Goal: Task Accomplishment & Management: Manage account settings

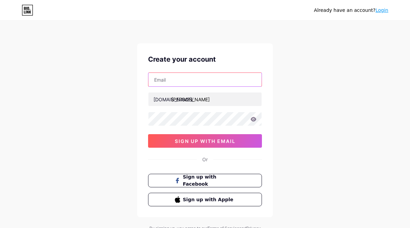
click at [229, 80] on input "text" at bounding box center [204, 80] width 113 height 14
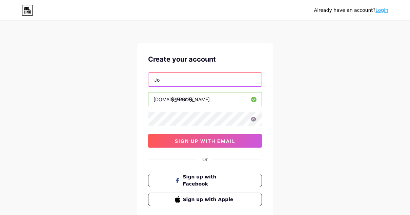
type input "J"
type input "Joycezhangsm@gmail.com"
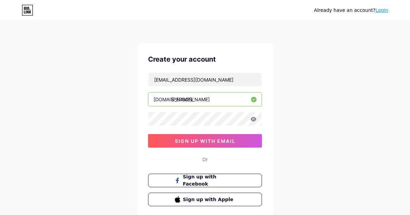
click at [212, 97] on input "joycezsn" at bounding box center [204, 99] width 113 height 14
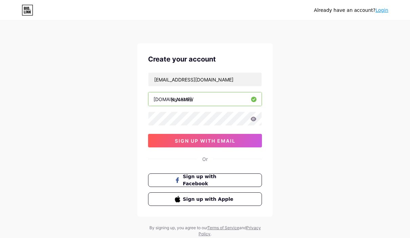
type input "joycezsm"
click at [248, 146] on button "sign up with email" at bounding box center [205, 141] width 114 height 14
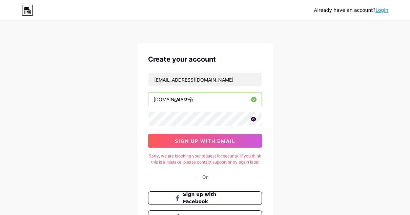
click at [169, 83] on input "Joycezhangsm@gmail.com" at bounding box center [204, 80] width 113 height 14
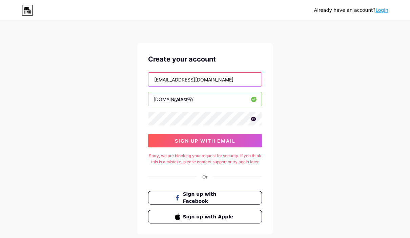
type input "Joycezhangsm@gmail.com"
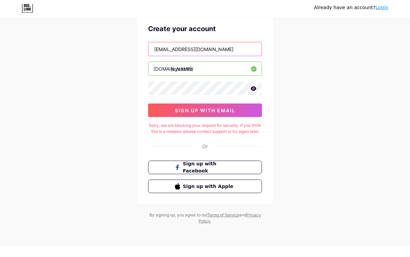
scroll to position [25, 0]
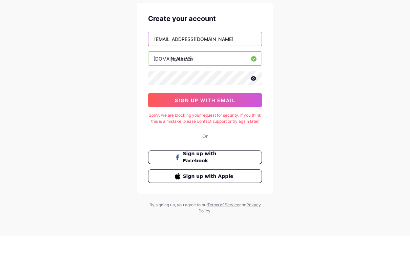
click at [235, 194] on span "Sign up with Apple" at bounding box center [209, 197] width 52 height 7
click at [248, 191] on button "Sign up with Apple" at bounding box center [205, 198] width 114 height 14
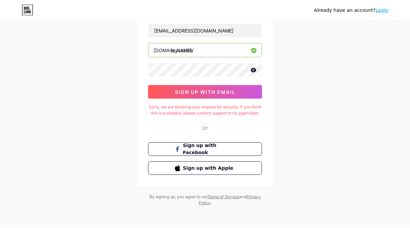
scroll to position [55, 0]
click at [249, 165] on button "Sign up with Apple" at bounding box center [205, 169] width 114 height 14
click at [253, 168] on button "Sign up with Apple" at bounding box center [205, 169] width 114 height 14
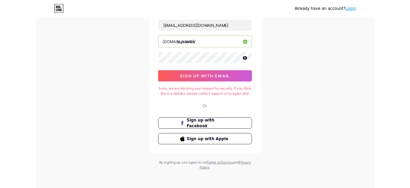
scroll to position [95, 0]
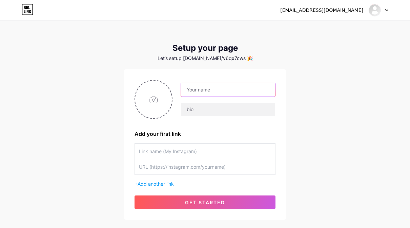
click at [252, 91] on input "text" at bounding box center [228, 90] width 94 height 14
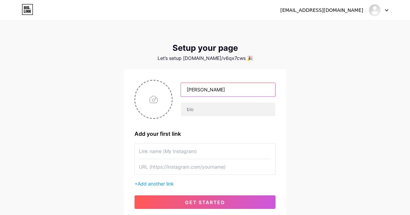
type input "[PERSON_NAME]"
click at [236, 110] on input "text" at bounding box center [228, 110] width 94 height 14
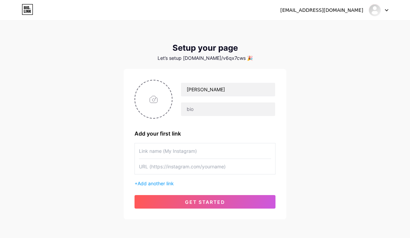
click at [238, 150] on input "text" at bounding box center [205, 151] width 132 height 15
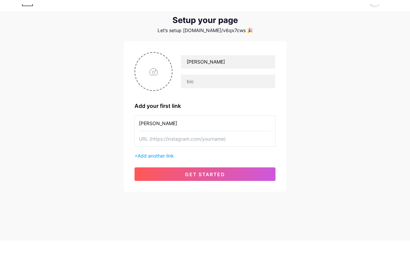
scroll to position [11, 0]
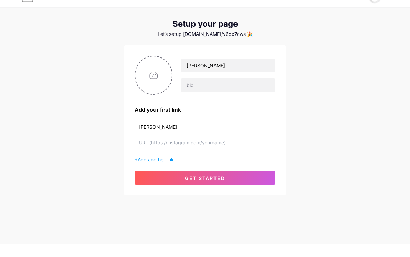
type input "joyce_zsm"
click at [246, 91] on input "text" at bounding box center [228, 98] width 94 height 14
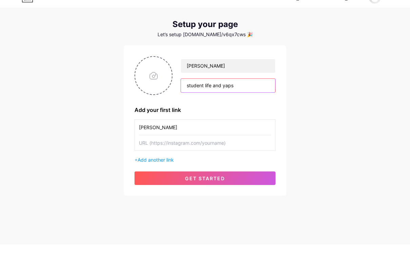
type input "student life and yaps"
click at [165, 81] on input "file" at bounding box center [153, 88] width 37 height 38
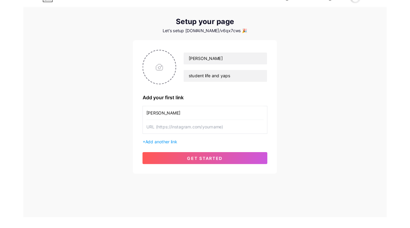
scroll to position [0, 0]
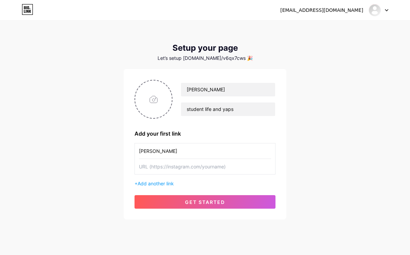
type input "C:\fakepath\IMG_8087.jpeg"
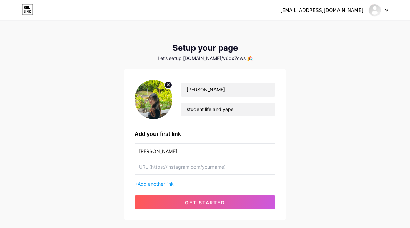
click at [211, 168] on input "text" at bounding box center [205, 166] width 132 height 15
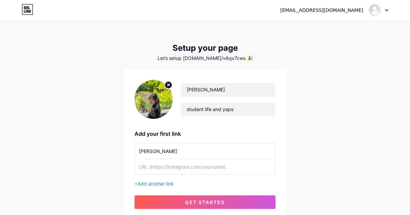
paste input "[URL][DOMAIN_NAME]"
type input "[URL][DOMAIN_NAME]"
click at [263, 198] on button "get started" at bounding box center [204, 202] width 141 height 14
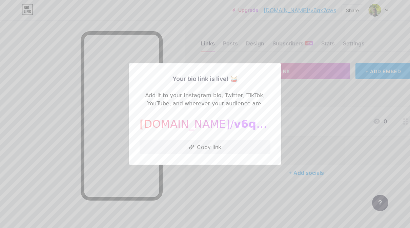
click at [236, 122] on span "v6qx7cws" at bounding box center [264, 123] width 60 height 13
click at [237, 146] on button "Copy link" at bounding box center [204, 147] width 131 height 14
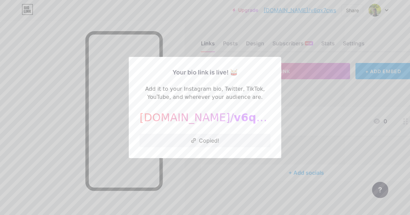
click at [245, 177] on div at bounding box center [205, 107] width 410 height 215
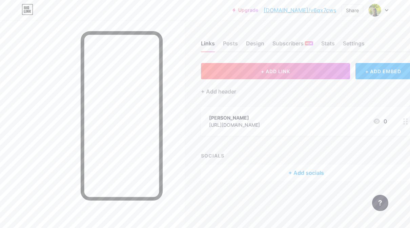
click at [375, 15] on img at bounding box center [374, 10] width 13 height 13
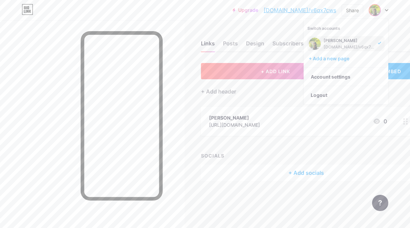
click at [353, 44] on div "[DOMAIN_NAME]/v6qx7cws" at bounding box center [349, 46] width 52 height 5
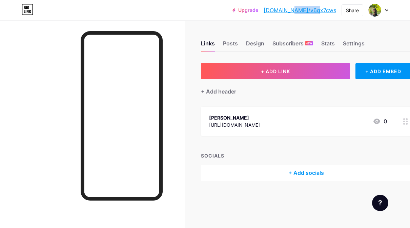
click at [379, 10] on img at bounding box center [374, 10] width 13 height 13
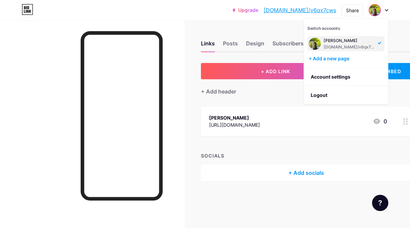
click at [359, 154] on div "SOCIALS" at bounding box center [306, 155] width 210 height 7
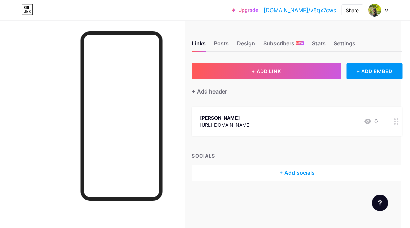
scroll to position [0, 9]
click at [384, 70] on div "+ ADD EMBED" at bounding box center [374, 71] width 56 height 16
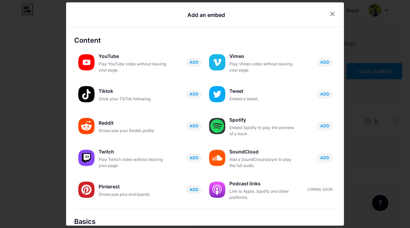
click at [335, 10] on div at bounding box center [332, 14] width 12 height 12
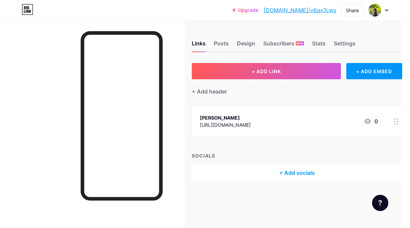
click at [341, 47] on div "Settings" at bounding box center [345, 45] width 22 height 12
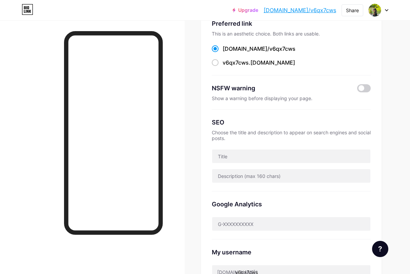
scroll to position [85, 0]
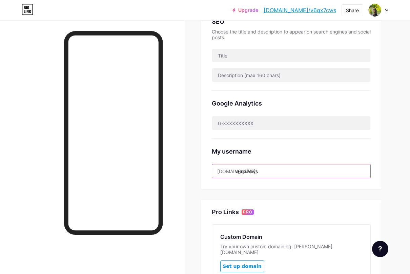
click at [324, 171] on input "v6qx7cws" at bounding box center [291, 172] width 158 height 14
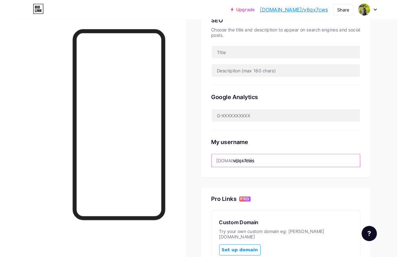
scroll to position [153, 0]
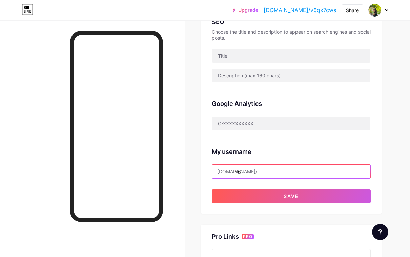
type input "v"
type input "joycezsm"
click at [346, 192] on button "Save" at bounding box center [291, 197] width 159 height 14
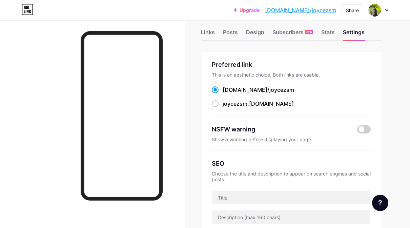
scroll to position [0, 0]
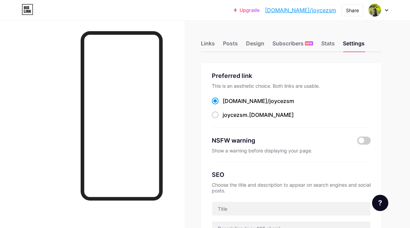
click at [213, 44] on div "Links" at bounding box center [208, 45] width 14 height 12
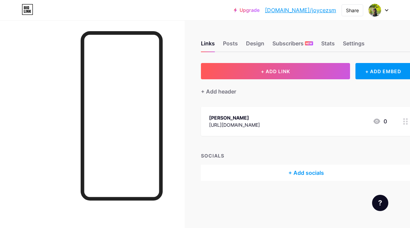
click at [320, 72] on button "+ ADD LINK" at bounding box center [275, 71] width 149 height 16
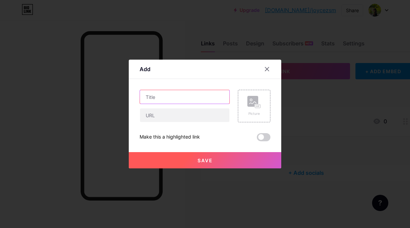
click at [209, 95] on input "text" at bounding box center [184, 97] width 89 height 14
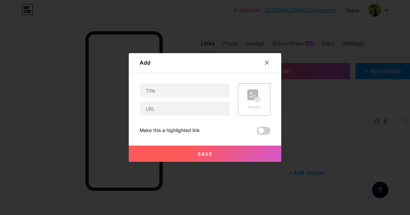
click at [268, 65] on div at bounding box center [267, 63] width 12 height 12
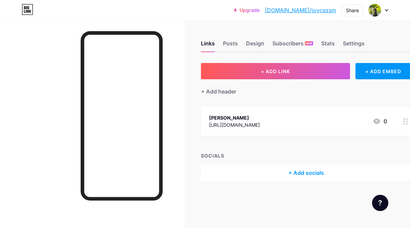
click at [232, 46] on div "Posts" at bounding box center [230, 45] width 15 height 12
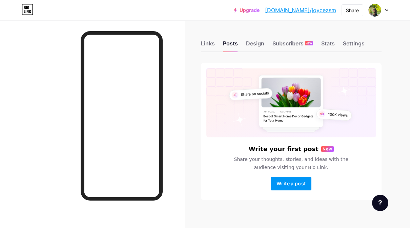
click at [263, 46] on div "Design" at bounding box center [255, 45] width 18 height 12
click at [297, 46] on div "Subscribers NEW" at bounding box center [292, 45] width 41 height 12
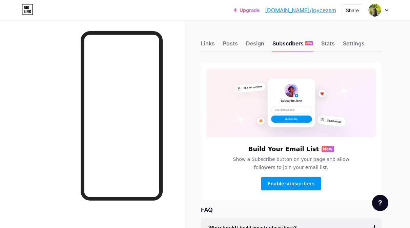
click at [330, 44] on div "Stats" at bounding box center [328, 45] width 14 height 12
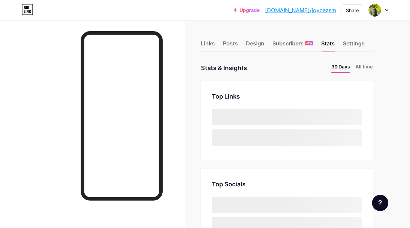
click at [302, 42] on div "Subscribers NEW" at bounding box center [292, 45] width 41 height 12
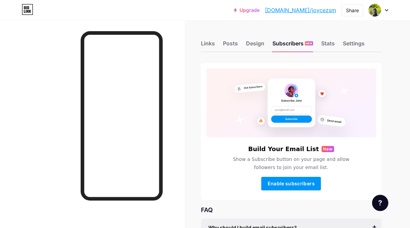
click at [356, 40] on div "Settings" at bounding box center [354, 45] width 22 height 12
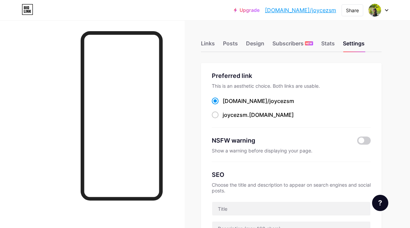
click at [210, 42] on div "Links" at bounding box center [208, 45] width 14 height 12
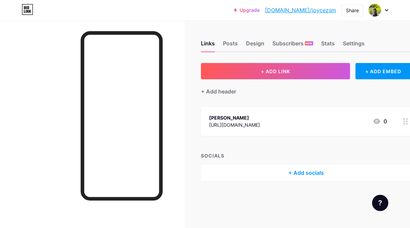
click at [230, 92] on div "+ Add header" at bounding box center [218, 91] width 35 height 8
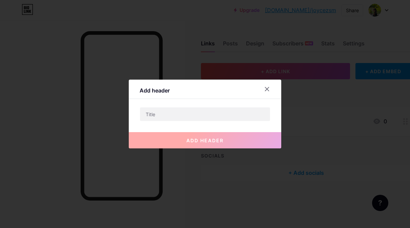
click at [242, 110] on input "text" at bounding box center [205, 114] width 130 height 14
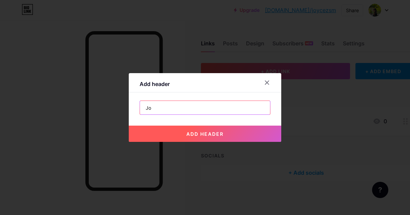
type input "J"
type input "💌[EMAIL_ADDRESS][DOMAIN_NAME]"
click at [260, 133] on button "add header" at bounding box center [205, 134] width 152 height 16
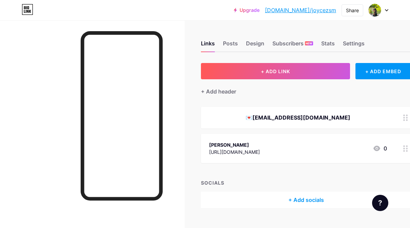
click at [308, 112] on div "💌[EMAIL_ADDRESS][DOMAIN_NAME]" at bounding box center [306, 118] width 210 height 22
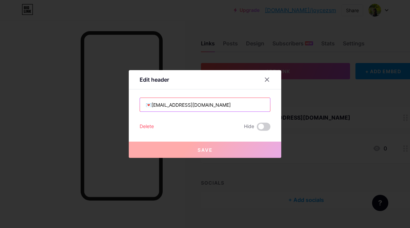
click at [262, 107] on input "💌[EMAIL_ADDRESS][DOMAIN_NAME]" at bounding box center [205, 105] width 130 height 14
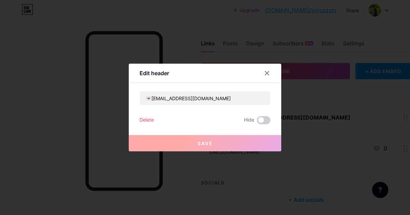
click at [143, 123] on div "Delete" at bounding box center [146, 120] width 14 height 8
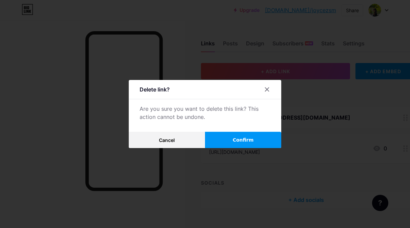
click at [234, 134] on button "Confirm" at bounding box center [243, 140] width 76 height 16
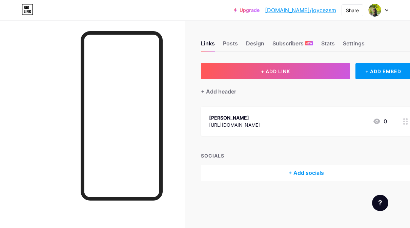
click at [380, 8] on img at bounding box center [374, 10] width 13 height 13
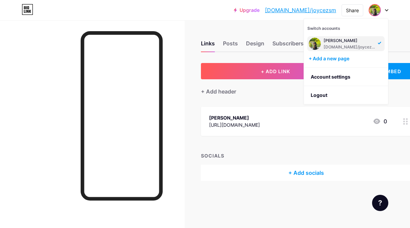
click at [345, 82] on link "Account settings" at bounding box center [346, 77] width 84 height 18
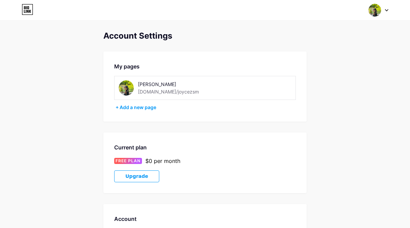
click at [275, 88] on div "[PERSON_NAME] [DOMAIN_NAME]/joycezsm" at bounding box center [204, 88] width 181 height 24
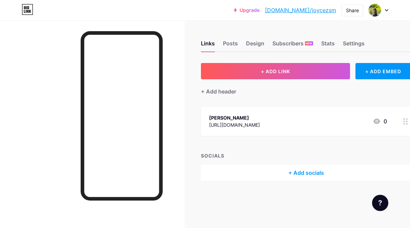
click at [295, 170] on div "+ Add socials" at bounding box center [306, 173] width 210 height 16
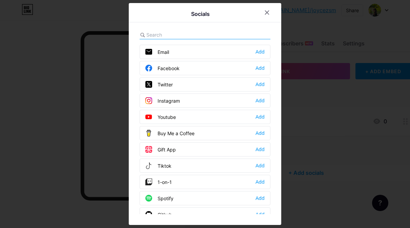
click at [264, 101] on div "Add" at bounding box center [259, 100] width 9 height 7
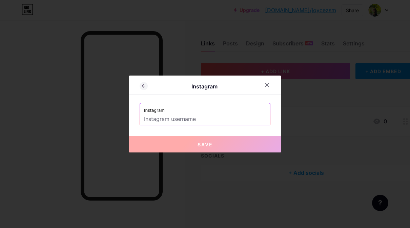
click at [253, 119] on input "text" at bounding box center [205, 119] width 122 height 12
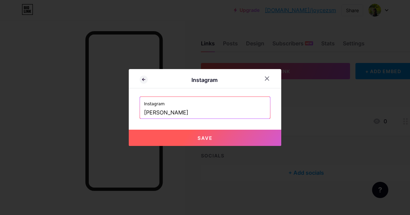
click at [270, 134] on button "Save" at bounding box center [205, 138] width 152 height 16
type input "[URL][DOMAIN_NAME]"
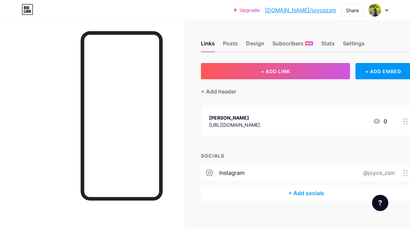
click at [291, 196] on div "+ Add socials" at bounding box center [306, 193] width 210 height 16
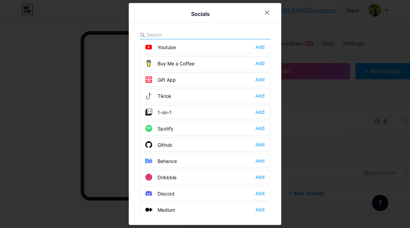
scroll to position [77, 0]
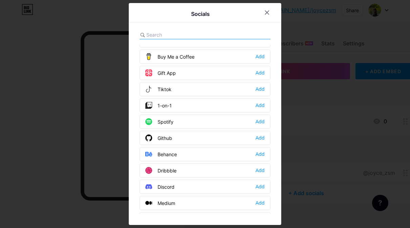
click at [262, 90] on div "Add" at bounding box center [259, 89] width 9 height 7
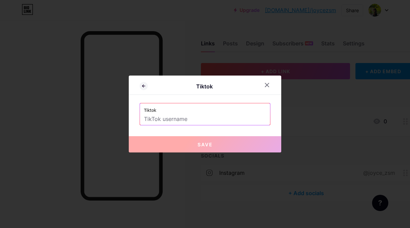
click at [224, 120] on input "text" at bounding box center [205, 119] width 122 height 12
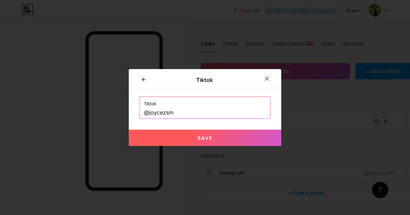
click at [263, 137] on button "Save" at bounding box center [205, 138] width 152 height 16
type input "[URL][DOMAIN_NAME]"
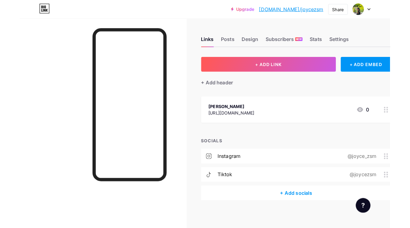
scroll to position [27, 0]
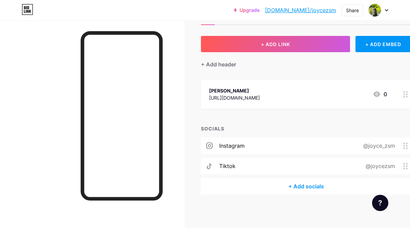
click at [291, 188] on div "+ Add socials" at bounding box center [306, 186] width 210 height 16
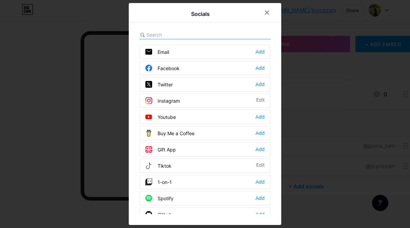
scroll to position [0, 0]
click at [261, 118] on div "Add" at bounding box center [259, 116] width 9 height 7
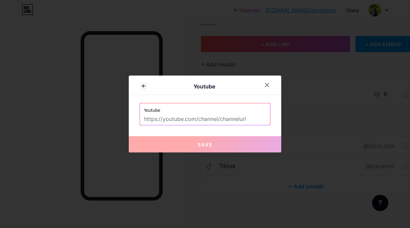
click at [252, 117] on input "text" at bounding box center [205, 119] width 122 height 12
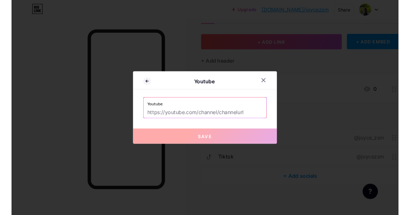
scroll to position [40, 0]
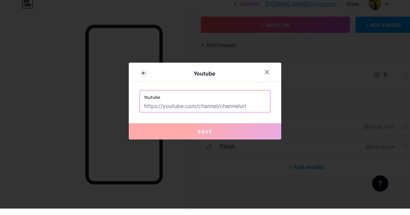
click at [267, 76] on icon at bounding box center [266, 78] width 5 height 5
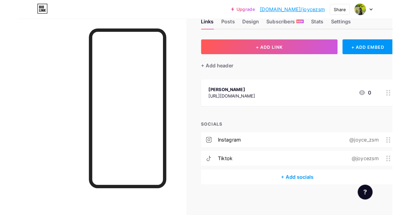
scroll to position [23, 0]
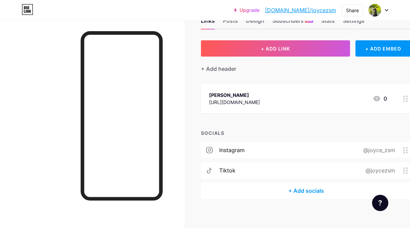
click at [313, 193] on div "+ Add socials" at bounding box center [306, 190] width 210 height 16
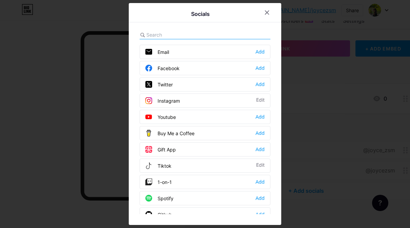
click at [260, 116] on div "Add" at bounding box center [259, 116] width 9 height 7
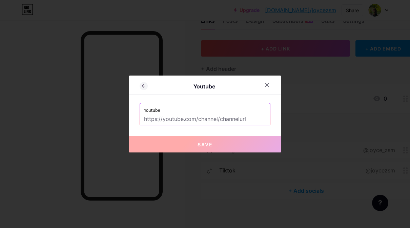
click at [240, 119] on input "text" at bounding box center [205, 119] width 122 height 12
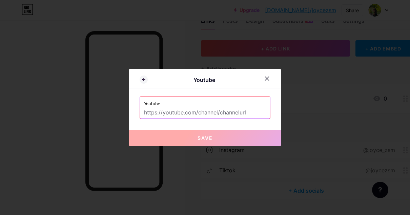
paste input "[URL][DOMAIN_NAME]"
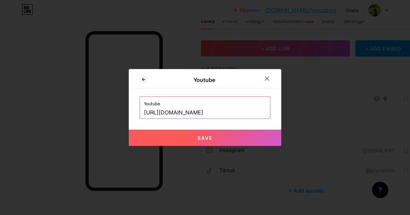
type input "[URL][DOMAIN_NAME]"
click at [241, 134] on button "Save" at bounding box center [205, 138] width 152 height 16
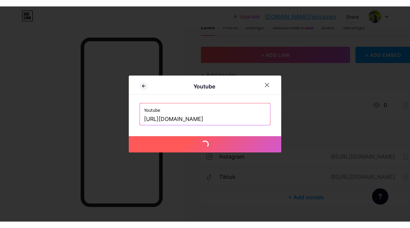
scroll to position [27, 0]
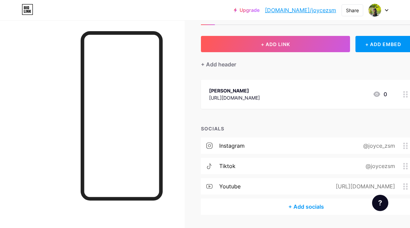
click at [308, 211] on div "+ Add socials" at bounding box center [306, 206] width 210 height 16
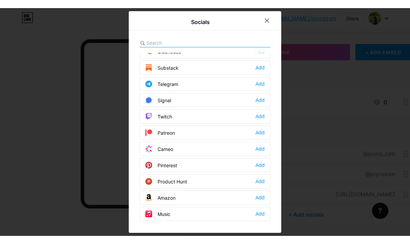
scroll to position [336, 0]
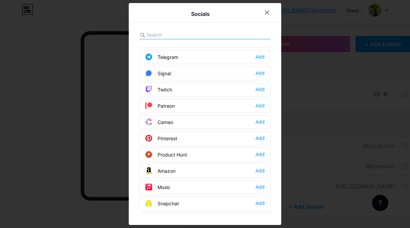
click at [257, 138] on div "Add" at bounding box center [259, 138] width 9 height 7
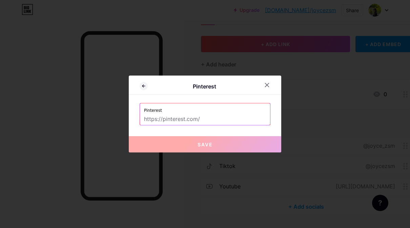
click at [191, 119] on input "text" at bounding box center [205, 119] width 122 height 12
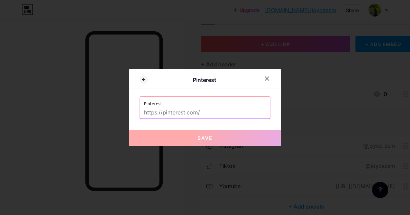
paste input "[URL][DOMAIN_NAME]"
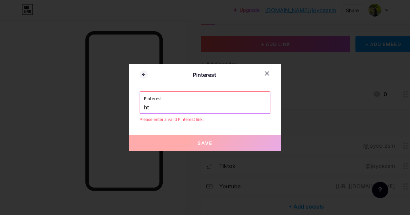
type input "h"
click at [227, 105] on input "text" at bounding box center [205, 108] width 122 height 12
paste input "[URL][DOMAIN_NAME]"
type input "[URL][DOMAIN_NAME]"
click at [239, 144] on button "Save" at bounding box center [205, 143] width 152 height 16
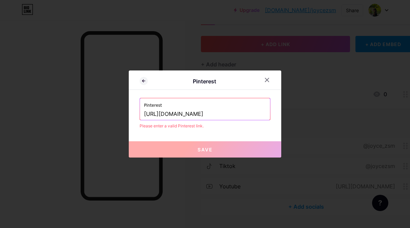
click at [268, 78] on icon at bounding box center [266, 79] width 5 height 5
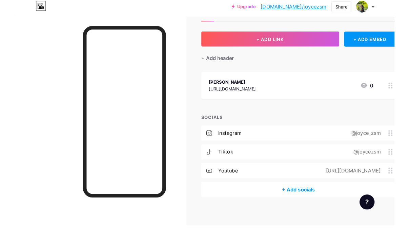
scroll to position [30, 0]
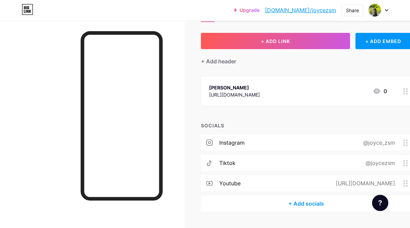
click at [266, 200] on div "+ Add socials" at bounding box center [306, 203] width 210 height 16
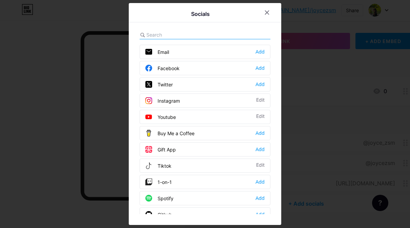
scroll to position [0, 0]
click at [50, 68] on div at bounding box center [205, 114] width 410 height 228
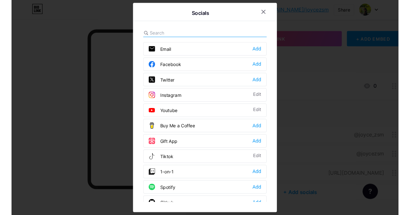
scroll to position [0, 0]
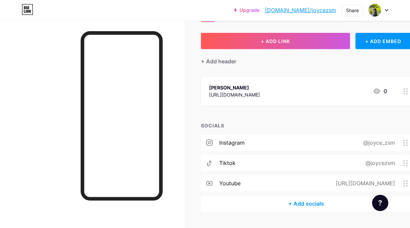
click at [328, 100] on div "[PERSON_NAME] [URL][DOMAIN_NAME] 0" at bounding box center [306, 91] width 210 height 29
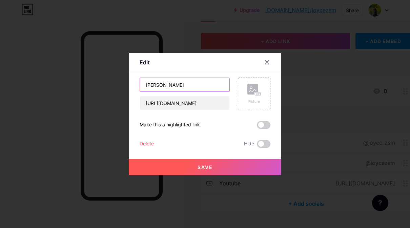
click at [226, 83] on input "[PERSON_NAME]" at bounding box center [184, 85] width 89 height 14
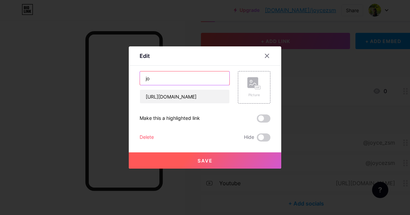
type input "j"
type input "l"
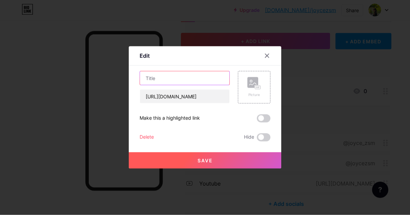
scroll to position [30, 30]
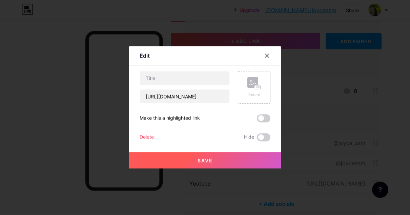
click at [148, 141] on div "Delete" at bounding box center [146, 137] width 14 height 8
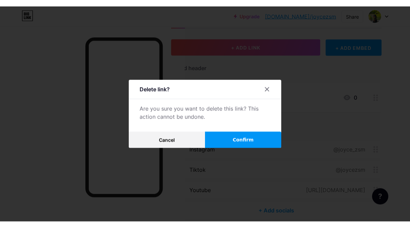
scroll to position [30, 30]
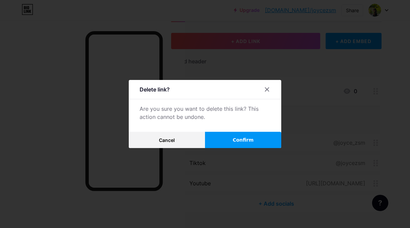
click at [235, 132] on button "Confirm" at bounding box center [243, 140] width 76 height 16
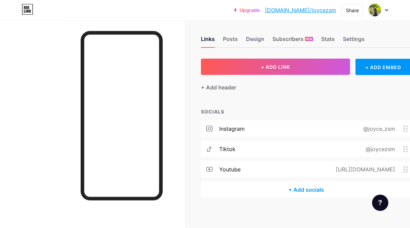
scroll to position [0, 0]
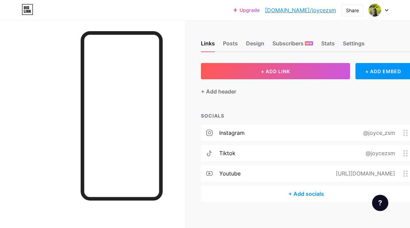
click at [282, 198] on div "+ Add socials" at bounding box center [306, 194] width 210 height 16
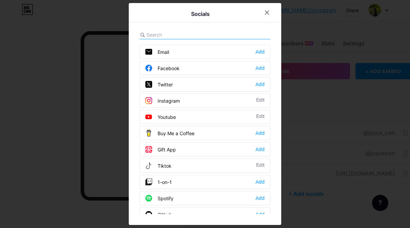
click at [273, 13] on div at bounding box center [271, 12] width 20 height 12
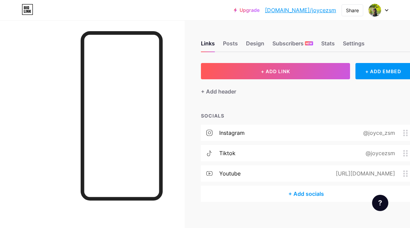
click at [248, 200] on div "+ Add socials" at bounding box center [306, 194] width 210 height 16
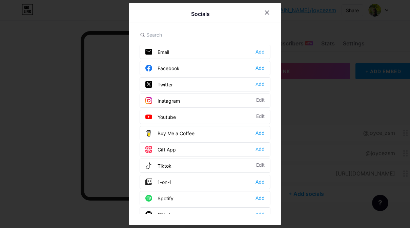
click at [267, 12] on icon at bounding box center [267, 13] width 4 height 4
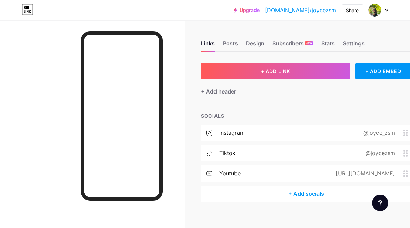
click at [223, 93] on div "+ Add header" at bounding box center [218, 91] width 35 height 8
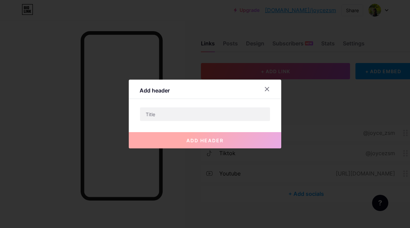
click at [270, 88] on div at bounding box center [267, 89] width 12 height 12
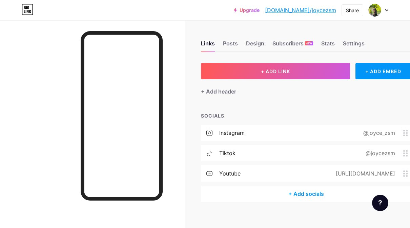
click at [384, 10] on div at bounding box center [378, 10] width 20 height 12
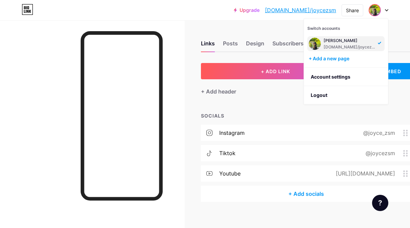
click at [280, 96] on div "+ ADD LINK + ADD EMBED + Add header SOCIALS instagram @[PERSON_NAME] tiktok @jo…" at bounding box center [306, 132] width 210 height 139
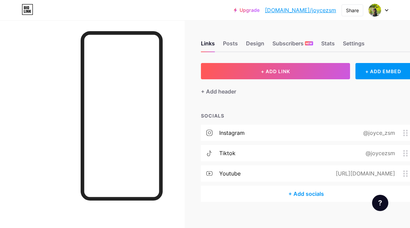
click at [282, 86] on div "+ Add header" at bounding box center [306, 87] width 210 height 17
click at [251, 191] on div "+ Add socials" at bounding box center [306, 194] width 210 height 16
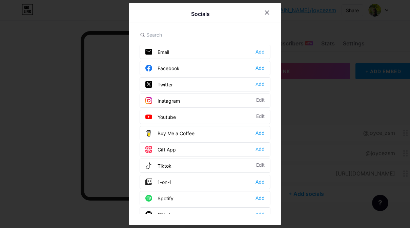
click at [273, 15] on div at bounding box center [271, 12] width 20 height 12
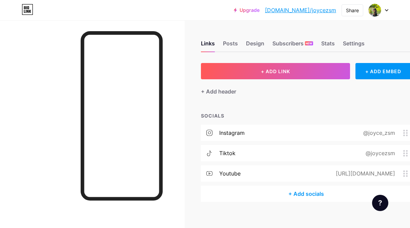
click at [351, 48] on div "Settings" at bounding box center [354, 45] width 22 height 12
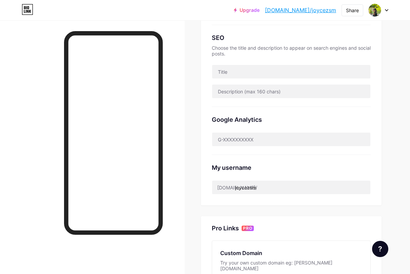
scroll to position [137, 0]
click at [373, 9] on img at bounding box center [374, 10] width 13 height 13
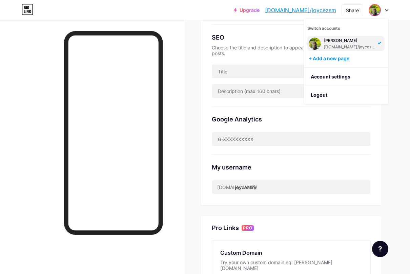
click at [345, 74] on link "Account settings" at bounding box center [346, 77] width 84 height 18
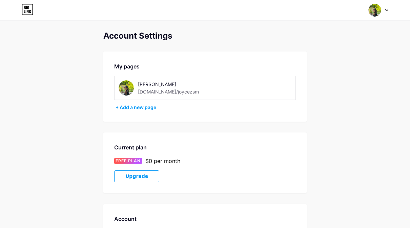
click at [216, 91] on div "[PERSON_NAME] [DOMAIN_NAME]/joycezsm" at bounding box center [176, 87] width 115 height 15
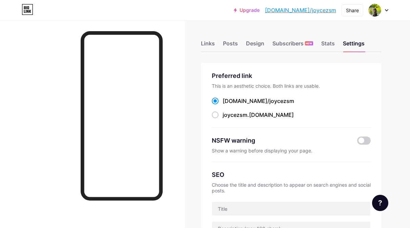
click at [213, 43] on div "Links" at bounding box center [208, 45] width 14 height 12
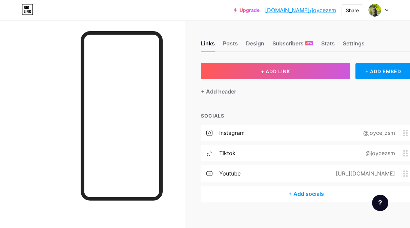
click at [373, 69] on div "+ ADD EMBED" at bounding box center [383, 71] width 56 height 16
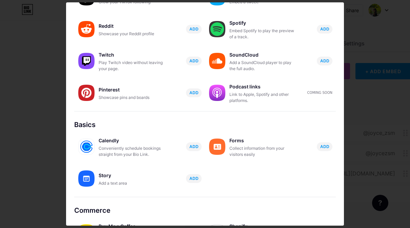
scroll to position [96, 0]
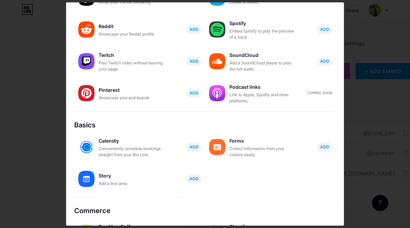
click at [195, 177] on span "ADD" at bounding box center [193, 179] width 9 height 6
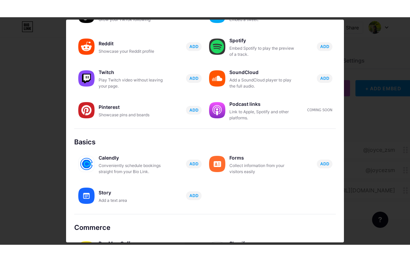
scroll to position [0, 0]
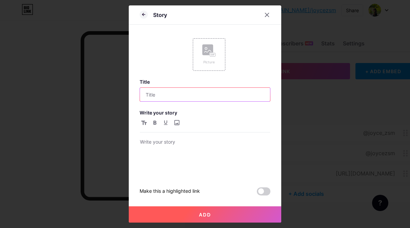
click at [245, 96] on input "text" at bounding box center [205, 95] width 130 height 14
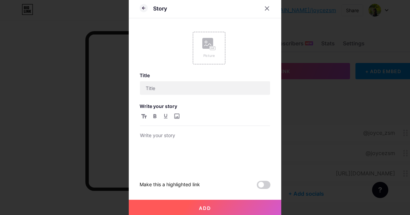
click at [268, 5] on div at bounding box center [267, 8] width 12 height 12
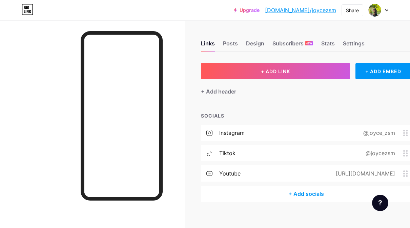
click at [357, 39] on div "Settings" at bounding box center [354, 45] width 22 height 12
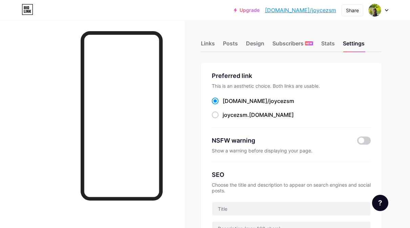
click at [206, 42] on div "Links" at bounding box center [208, 45] width 14 height 12
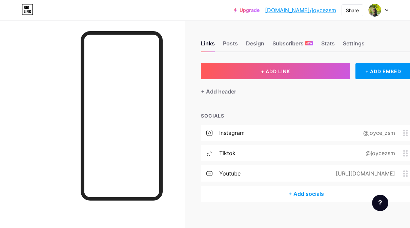
click at [334, 69] on button "+ ADD LINK" at bounding box center [275, 71] width 149 height 16
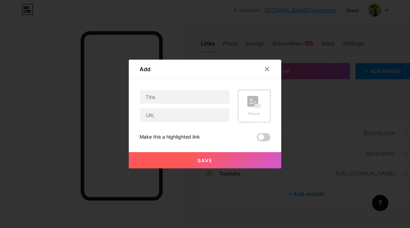
click at [271, 63] on div at bounding box center [271, 69] width 20 height 12
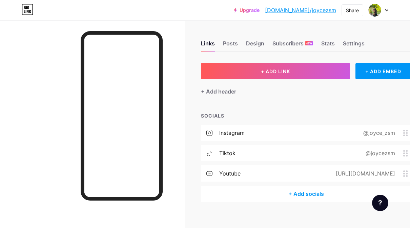
click at [380, 73] on div "+ ADD EMBED" at bounding box center [383, 71] width 56 height 16
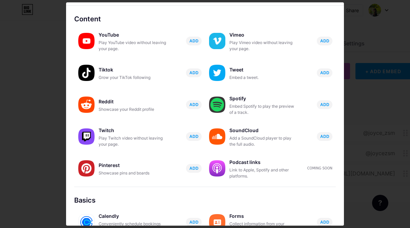
scroll to position [21, 0]
click at [196, 71] on span "ADD" at bounding box center [193, 73] width 9 height 6
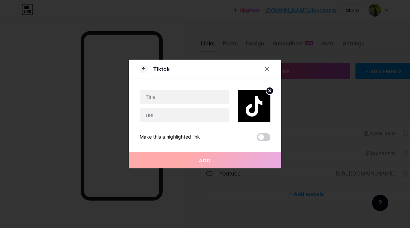
scroll to position [0, 0]
click at [271, 59] on div at bounding box center [205, 114] width 410 height 228
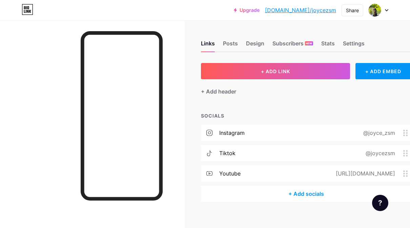
click at [270, 66] on button "+ ADD LINK" at bounding box center [275, 71] width 149 height 16
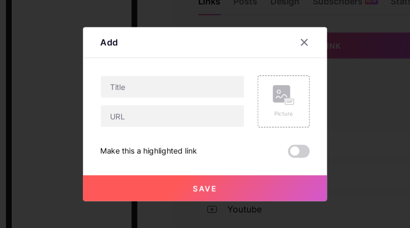
click at [261, 63] on div at bounding box center [267, 69] width 12 height 12
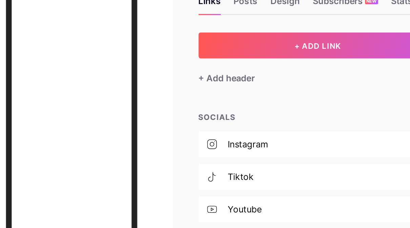
click at [261, 68] on span "+ ADD LINK" at bounding box center [275, 71] width 29 height 6
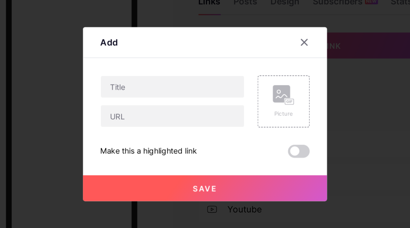
click at [261, 63] on div at bounding box center [267, 69] width 12 height 12
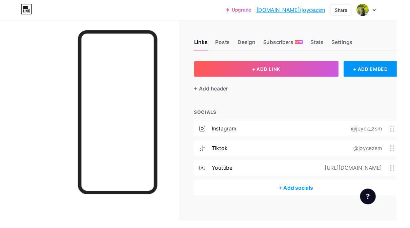
scroll to position [0, 1]
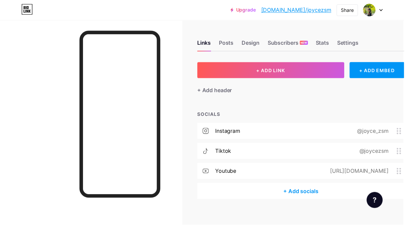
click at [381, 7] on span at bounding box center [374, 10] width 13 height 13
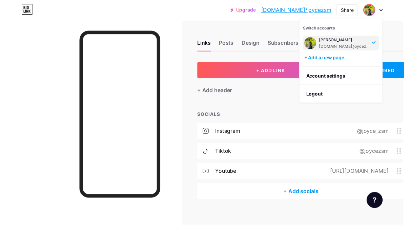
click at [388, 14] on div at bounding box center [378, 10] width 20 height 12
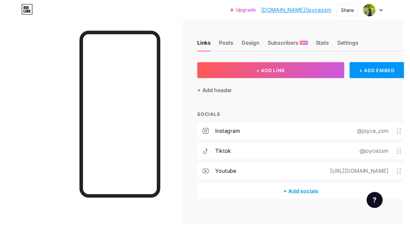
click at [381, 11] on img at bounding box center [374, 10] width 13 height 13
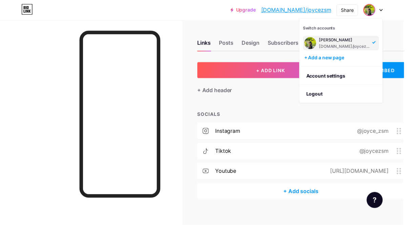
click at [300, 111] on div "+ ADD LINK + ADD EMBED + Add header SOCIALS instagram @[PERSON_NAME] tiktok @jo…" at bounding box center [305, 132] width 210 height 139
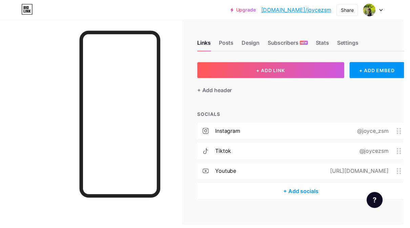
click at [230, 44] on div "Posts" at bounding box center [229, 45] width 15 height 12
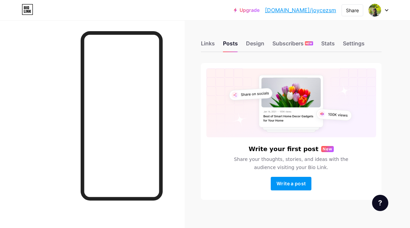
click at [350, 44] on div "Settings" at bounding box center [354, 45] width 22 height 12
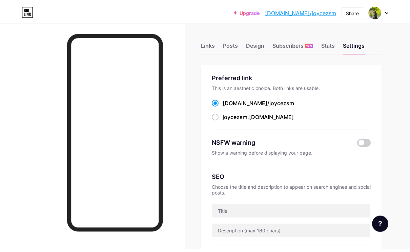
scroll to position [6, 0]
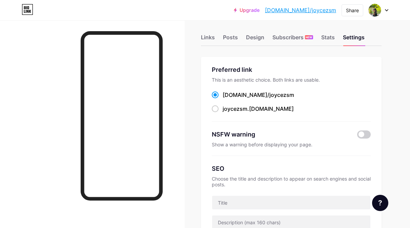
click at [215, 110] on span at bounding box center [215, 108] width 7 height 7
click at [222, 113] on input "joycezsm .[DOMAIN_NAME]" at bounding box center [224, 115] width 4 height 4
radio input "true"
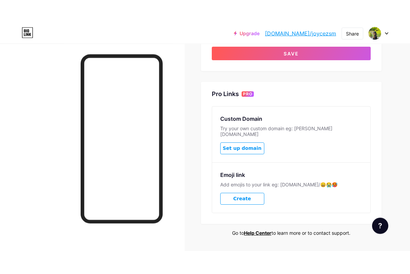
scroll to position [259, 0]
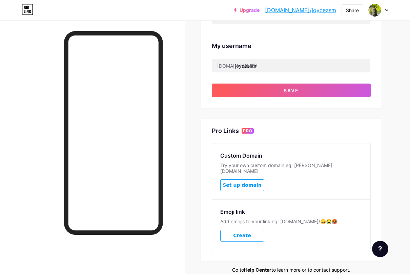
click at [337, 91] on button "Save" at bounding box center [291, 91] width 159 height 14
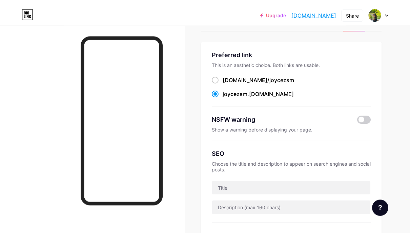
scroll to position [0, 0]
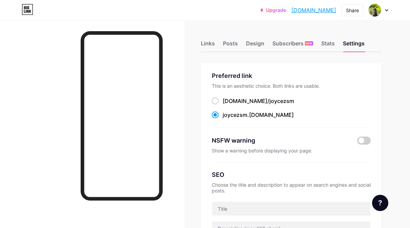
click at [259, 43] on div "Design" at bounding box center [255, 45] width 18 height 12
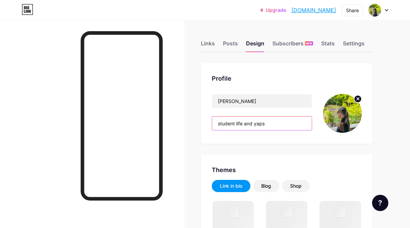
click at [269, 125] on input "student life and yaps" at bounding box center [262, 123] width 100 height 14
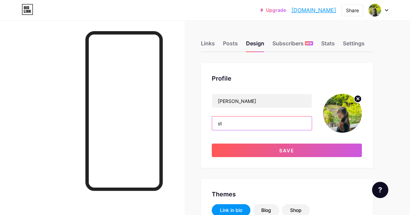
type input "s"
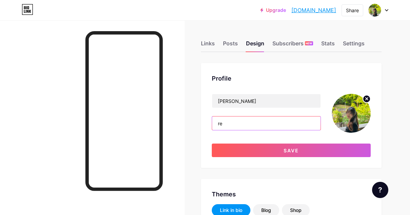
type input "r"
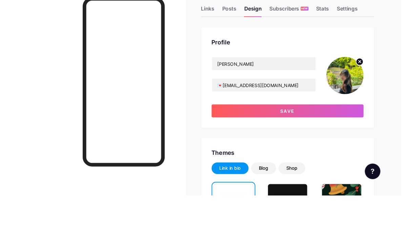
scroll to position [34, 0]
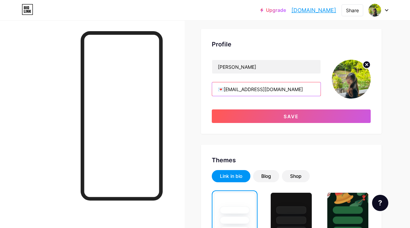
click at [295, 86] on input "💌[EMAIL_ADDRESS][DOMAIN_NAME]" at bounding box center [266, 89] width 109 height 14
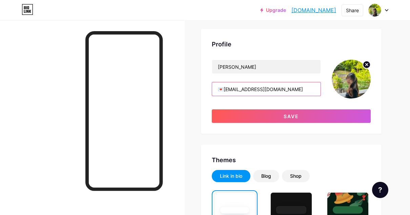
type input "💌[EMAIL_ADDRESS][DOMAIN_NAME]"
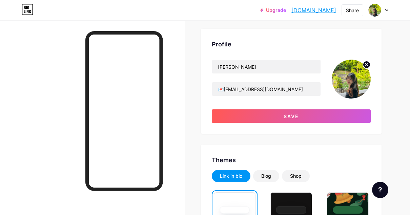
click at [277, 109] on button "Save" at bounding box center [291, 116] width 159 height 14
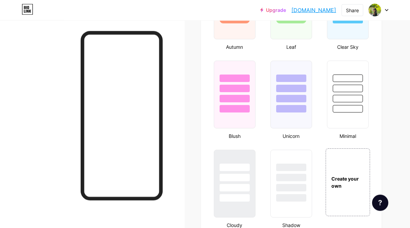
scroll to position [672, 0]
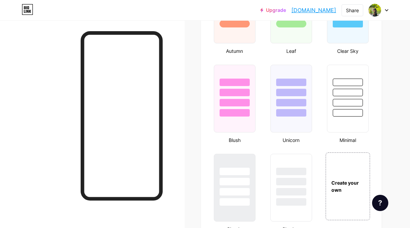
click at [243, 167] on div at bounding box center [234, 179] width 41 height 51
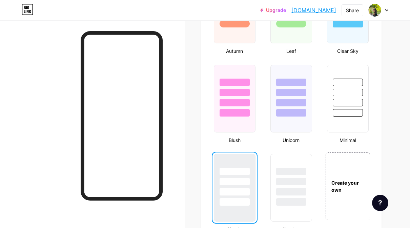
click at [286, 161] on div at bounding box center [291, 179] width 41 height 51
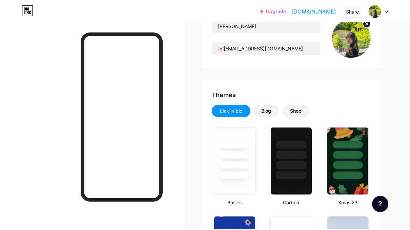
scroll to position [0, 0]
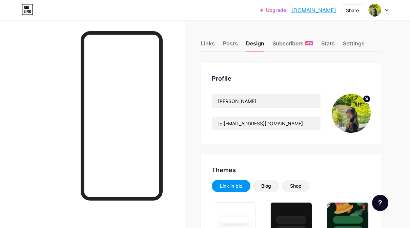
click at [209, 44] on div "Links" at bounding box center [208, 45] width 14 height 12
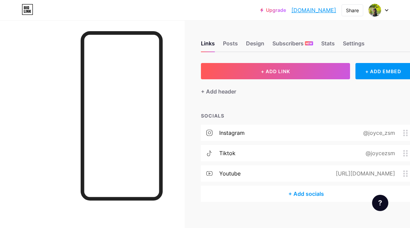
click at [301, 73] on button "+ ADD LINK" at bounding box center [275, 71] width 149 height 16
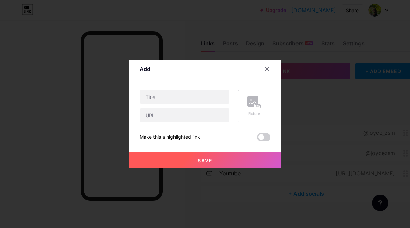
click at [268, 65] on div at bounding box center [267, 69] width 12 height 12
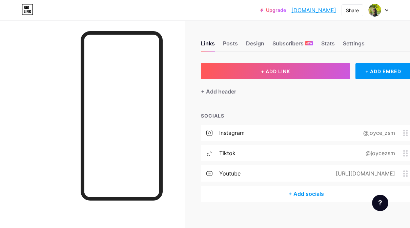
click at [328, 77] on button "+ ADD LINK" at bounding box center [275, 71] width 149 height 16
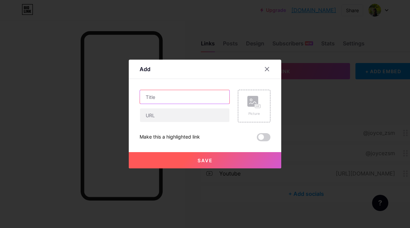
click at [219, 100] on input "text" at bounding box center [184, 97] width 89 height 14
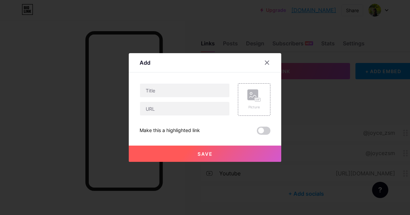
click at [270, 60] on div at bounding box center [267, 63] width 12 height 12
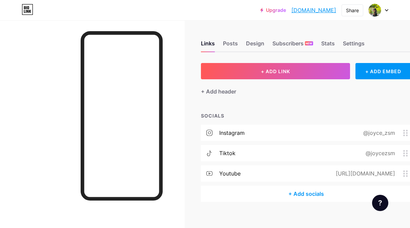
click at [355, 45] on div "Settings" at bounding box center [354, 45] width 22 height 12
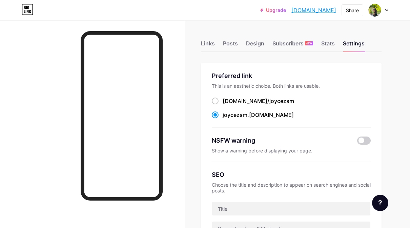
click at [236, 47] on div "Posts" at bounding box center [230, 45] width 15 height 12
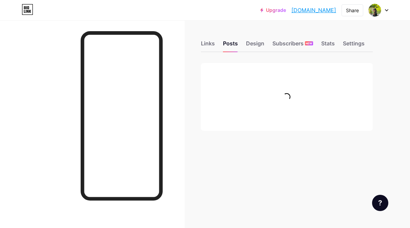
click at [258, 48] on div "Design" at bounding box center [255, 45] width 18 height 12
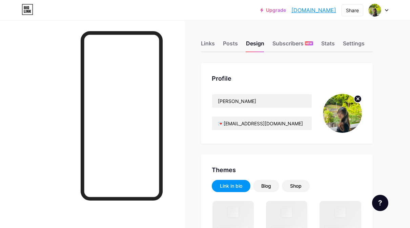
click at [290, 126] on input "💌[EMAIL_ADDRESS][DOMAIN_NAME]" at bounding box center [262, 123] width 100 height 14
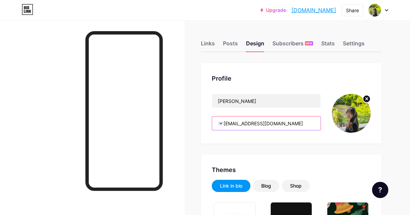
click at [286, 122] on input "💌[EMAIL_ADDRESS][DOMAIN_NAME]" at bounding box center [266, 123] width 109 height 14
click at [282, 125] on input "💌[EMAIL_ADDRESS][DOMAIN_NAME]" at bounding box center [266, 123] width 109 height 14
click at [256, 129] on input "💌[EMAIL_ADDRESS][DOMAIN_NAME]" at bounding box center [266, 123] width 109 height 14
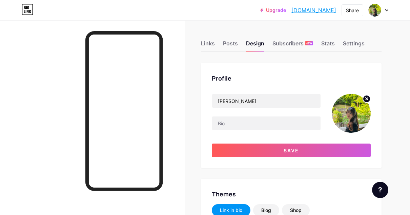
click at [209, 50] on div "Links" at bounding box center [208, 45] width 14 height 12
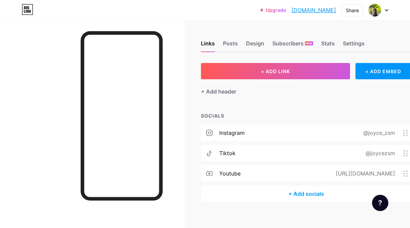
click at [304, 69] on button "+ ADD LINK" at bounding box center [275, 71] width 149 height 16
click at [340, 74] on button "+ ADD LINK" at bounding box center [275, 71] width 149 height 16
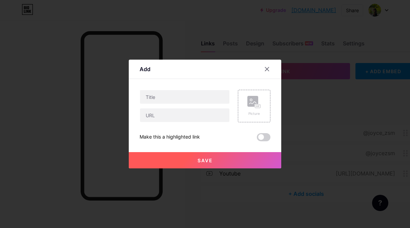
click at [268, 66] on div at bounding box center [267, 69] width 12 height 12
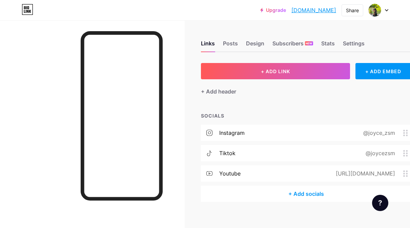
click at [228, 92] on div "+ Add header" at bounding box center [218, 91] width 35 height 8
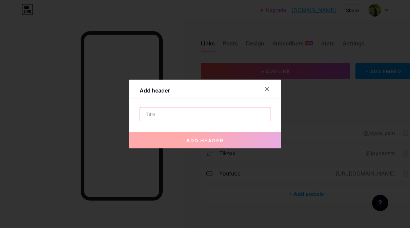
click at [248, 116] on input "text" at bounding box center [205, 114] width 130 height 14
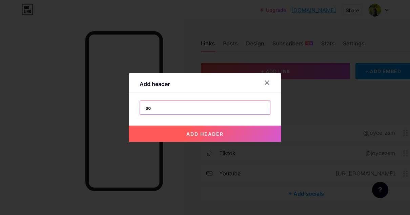
type input "s"
type input "socials below! ⬇️"
click at [248, 138] on button "add header" at bounding box center [205, 134] width 152 height 16
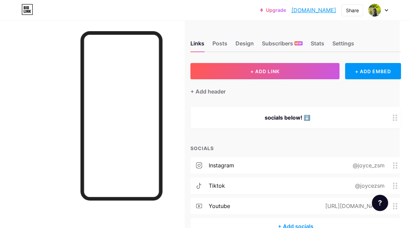
scroll to position [0, 30]
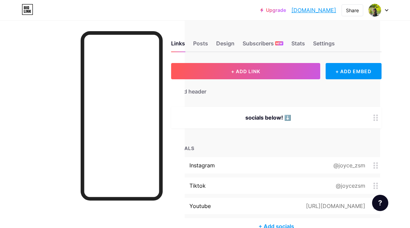
click at [374, 122] on div at bounding box center [376, 118] width 12 height 22
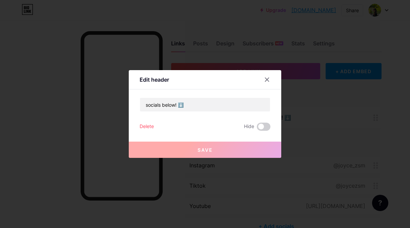
click at [145, 128] on div "Delete" at bounding box center [146, 127] width 14 height 8
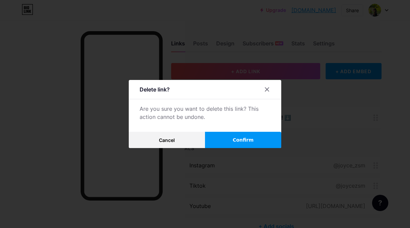
click at [239, 139] on span "Confirm" at bounding box center [243, 139] width 21 height 7
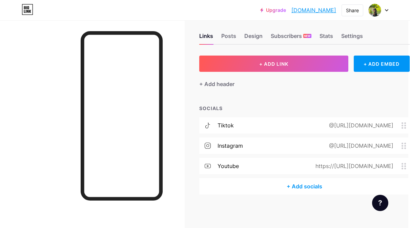
scroll to position [7, 0]
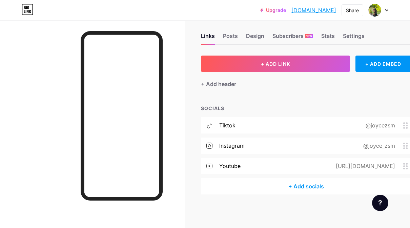
click at [334, 67] on button "+ ADD LINK" at bounding box center [275, 64] width 149 height 16
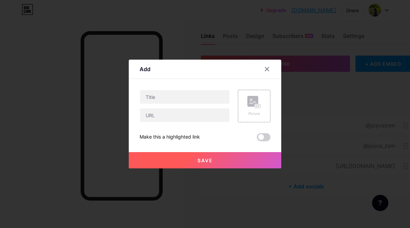
click at [263, 67] on div at bounding box center [267, 69] width 12 height 12
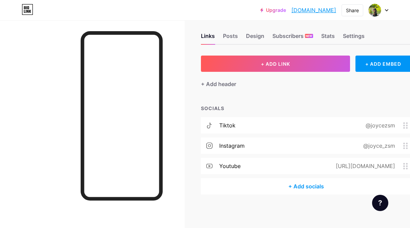
scroll to position [0, 0]
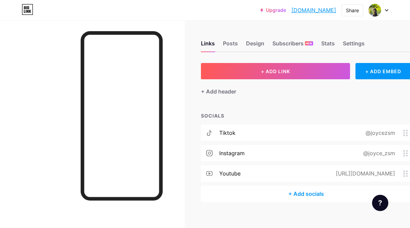
click at [222, 95] on div "+ Add header" at bounding box center [218, 91] width 35 height 8
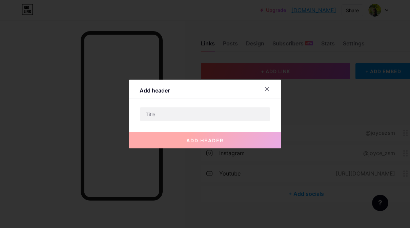
click at [278, 95] on div at bounding box center [271, 89] width 20 height 12
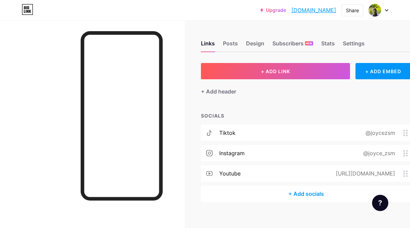
click at [386, 76] on div "+ ADD EMBED" at bounding box center [383, 71] width 56 height 16
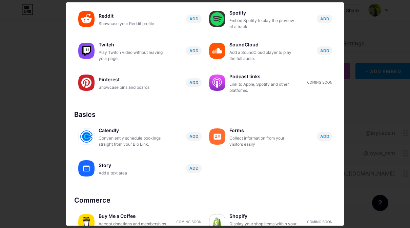
scroll to position [107, 0]
click at [328, 135] on span "ADD" at bounding box center [324, 137] width 9 height 6
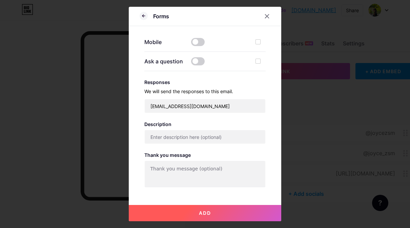
scroll to position [174, 0]
click at [269, 18] on icon at bounding box center [266, 16] width 5 height 5
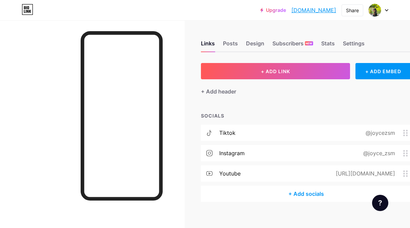
click at [329, 43] on div "Stats" at bounding box center [328, 45] width 14 height 12
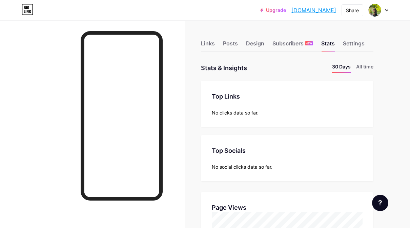
scroll to position [228, 410]
click at [213, 44] on div "Links" at bounding box center [208, 45] width 14 height 12
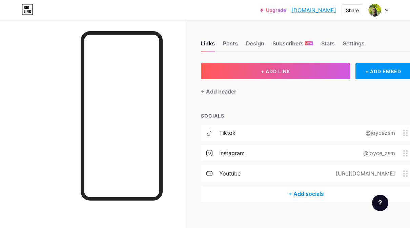
click at [387, 9] on icon at bounding box center [386, 10] width 3 height 2
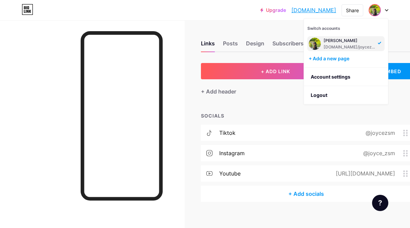
click at [360, 7] on div "Share" at bounding box center [352, 10] width 22 height 12
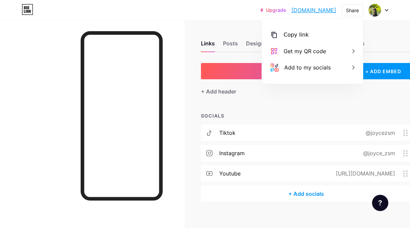
click at [340, 38] on div "Copy link" at bounding box center [312, 35] width 101 height 16
click at [296, 114] on div "SOCIALS" at bounding box center [306, 115] width 210 height 7
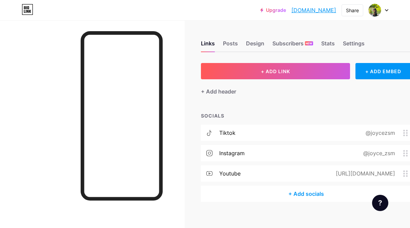
click at [406, 135] on icon at bounding box center [405, 133] width 5 height 6
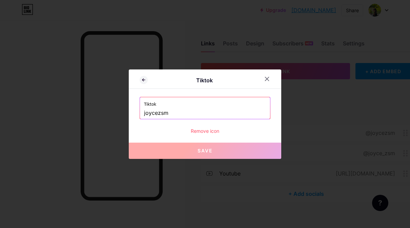
click at [211, 132] on div "Remove icon" at bounding box center [204, 130] width 131 height 7
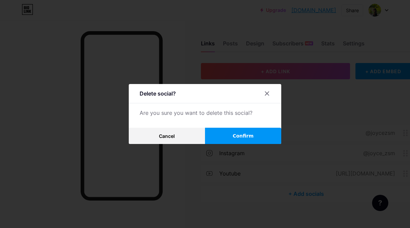
click at [253, 140] on button "Confirm" at bounding box center [243, 136] width 76 height 16
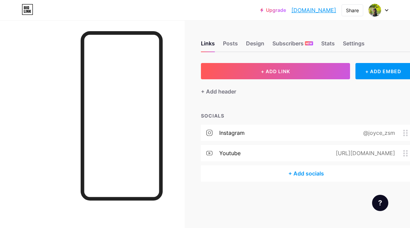
click at [325, 72] on button "+ ADD LINK" at bounding box center [275, 71] width 149 height 16
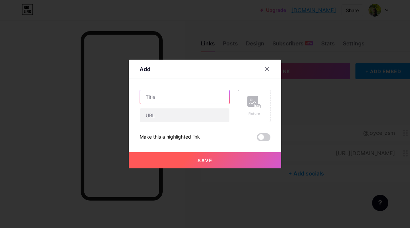
click at [205, 96] on input "text" at bounding box center [184, 97] width 89 height 14
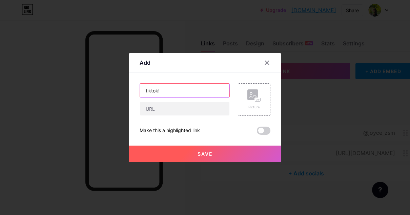
type input "tiktok!"
click at [171, 111] on input "text" at bounding box center [184, 109] width 89 height 14
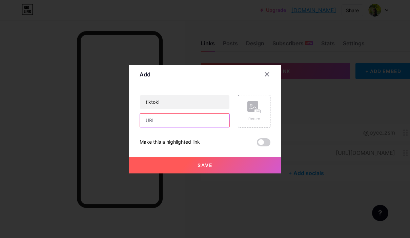
click at [202, 127] on input "text" at bounding box center [184, 121] width 89 height 14
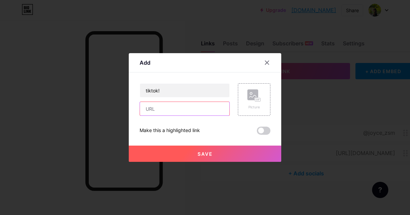
click at [192, 107] on input "text" at bounding box center [184, 109] width 89 height 14
click at [190, 109] on input "text" at bounding box center [184, 109] width 89 height 14
click at [179, 108] on input "text" at bounding box center [184, 109] width 89 height 14
paste input "https://www.tiktok.com/@joycezsm?_t=ZS-8yoyRWQhY6E&_r=1"
type input "https://www.tiktok.com/@joycezsm?_t=ZS-8yoyRWQhY6E&_r=1"
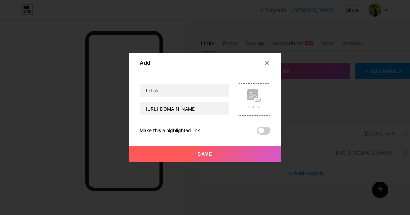
click at [263, 129] on span at bounding box center [264, 131] width 14 height 8
click at [257, 132] on input "checkbox" at bounding box center [257, 132] width 0 height 0
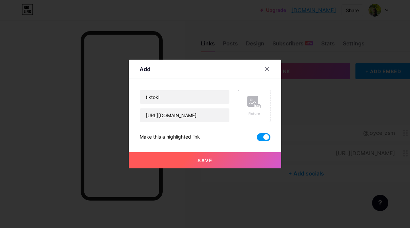
click at [253, 162] on button "Save" at bounding box center [205, 160] width 152 height 16
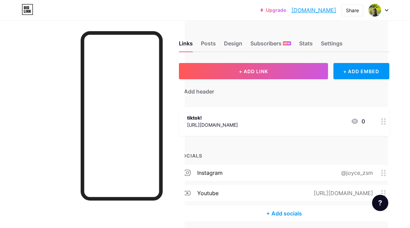
scroll to position [0, 30]
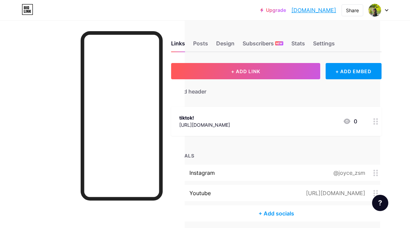
click at [377, 119] on circle at bounding box center [377, 119] width 2 height 2
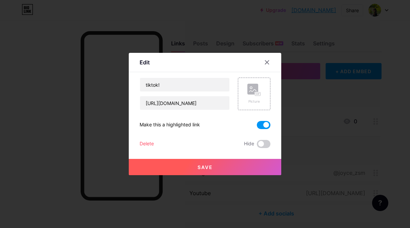
click at [270, 118] on div "tiktok! https://www.tiktok.com/@joycezsm?_t=ZS-8yoyRWQhY6E&_r=1 Picture Make th…" at bounding box center [204, 113] width 131 height 70
click at [263, 124] on span at bounding box center [264, 125] width 14 height 8
click at [257, 127] on input "checkbox" at bounding box center [257, 127] width 0 height 0
click at [256, 165] on button "Save" at bounding box center [205, 167] width 152 height 16
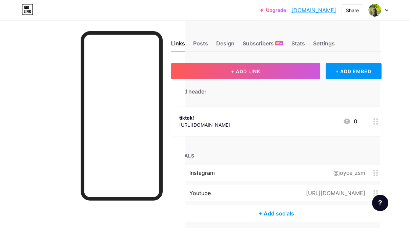
click at [227, 45] on div "Design" at bounding box center [225, 45] width 18 height 12
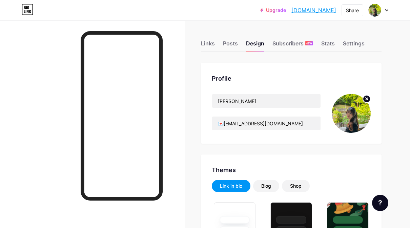
click at [211, 41] on div "Links" at bounding box center [208, 45] width 14 height 12
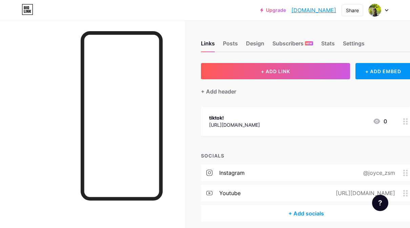
click at [249, 116] on div "tiktok!" at bounding box center [234, 117] width 51 height 7
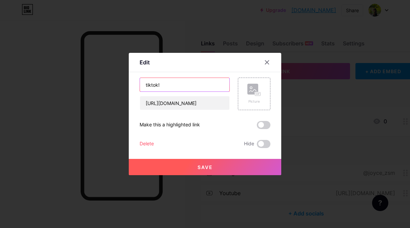
click at [209, 79] on input "tiktok!" at bounding box center [184, 85] width 89 height 14
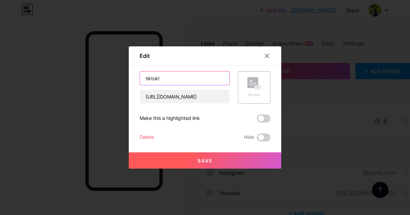
click at [217, 78] on input "tiktok!" at bounding box center [184, 78] width 89 height 14
type input "t"
click at [269, 56] on icon at bounding box center [266, 55] width 5 height 5
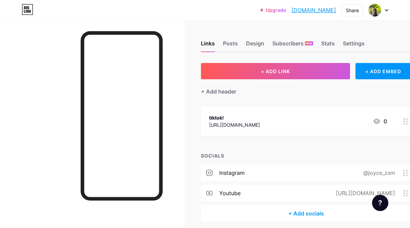
click at [208, 41] on div "Links" at bounding box center [208, 45] width 14 height 12
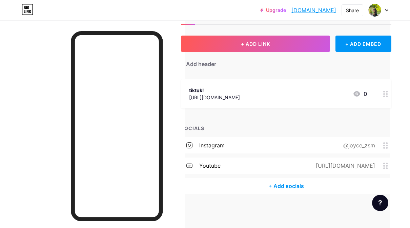
scroll to position [28, 27]
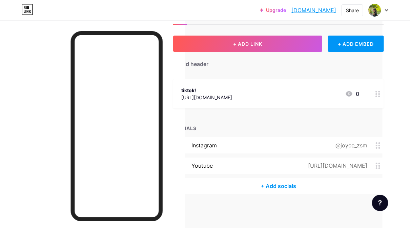
click at [375, 99] on div at bounding box center [378, 93] width 12 height 29
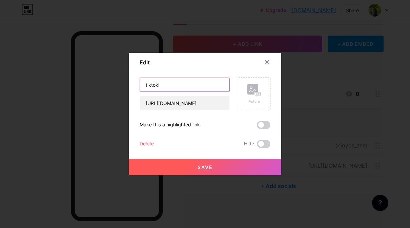
click at [211, 91] on input "tiktok!" at bounding box center [184, 85] width 89 height 14
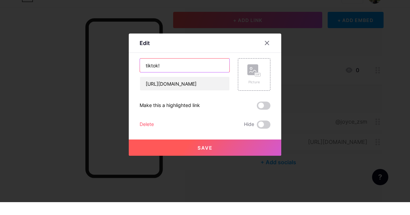
scroll to position [40, 28]
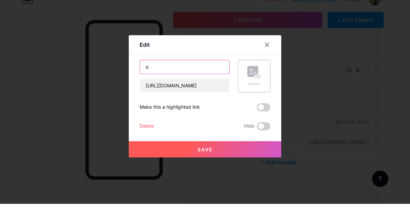
type input "t"
type input "tap to view my tiktok!"
click at [271, 152] on button "Save" at bounding box center [205, 160] width 152 height 16
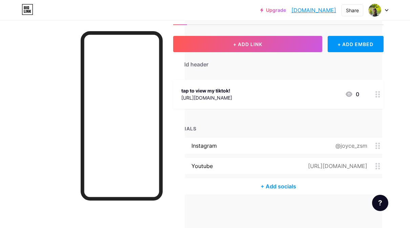
scroll to position [0, 27]
